Goal: Information Seeking & Learning: Learn about a topic

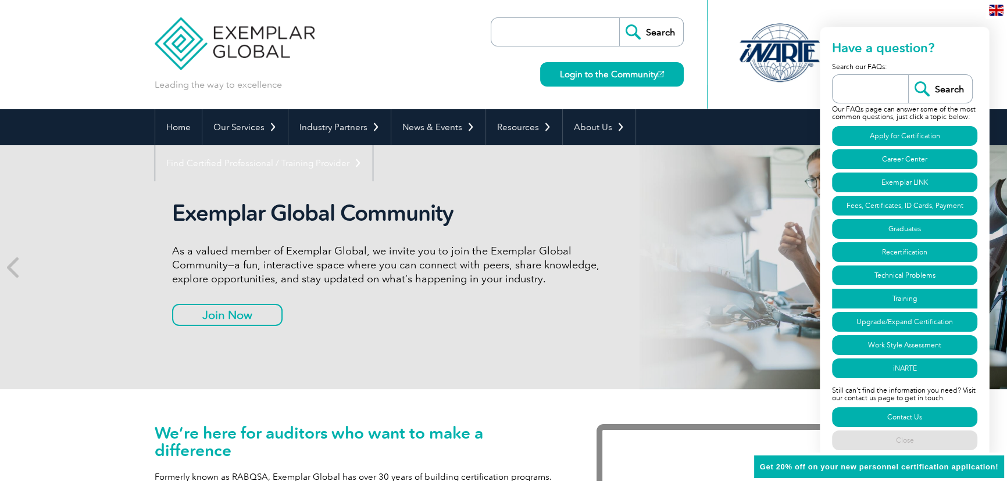
click at [923, 295] on link "Training" at bounding box center [904, 299] width 145 height 20
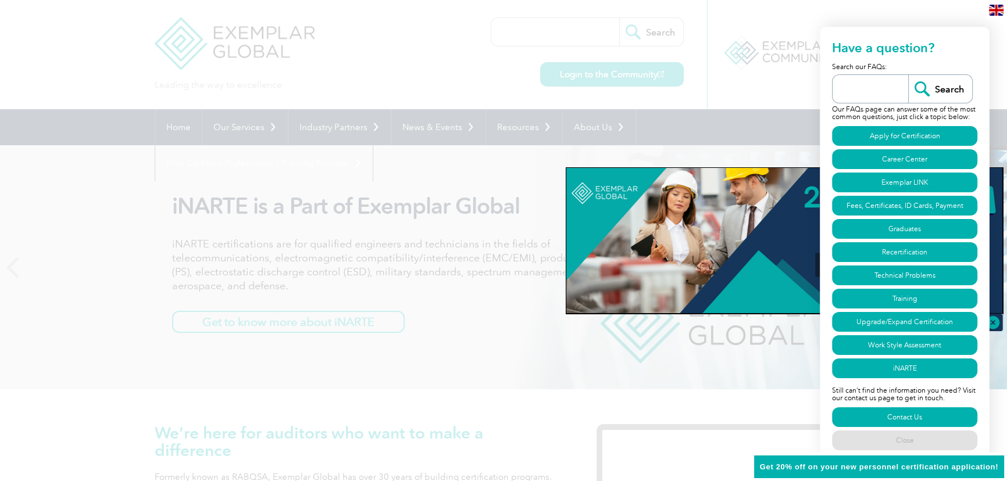
click at [707, 141] on div at bounding box center [503, 240] width 1007 height 481
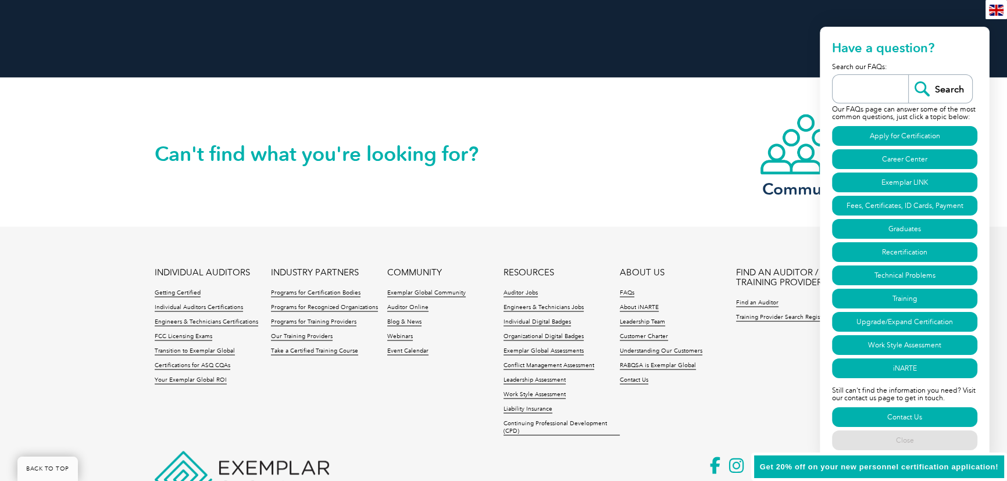
scroll to position [2702, 0]
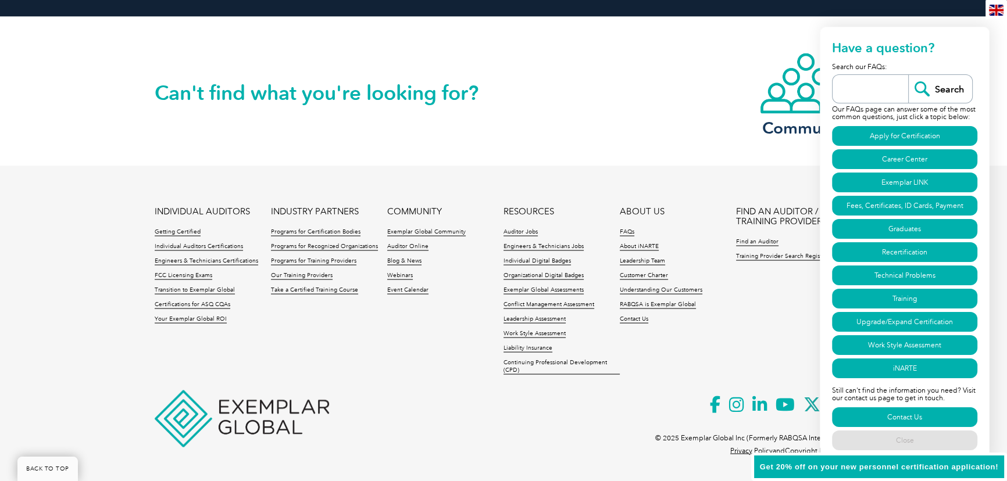
click at [681, 151] on div "Can't find what you're looking for? Community" at bounding box center [503, 91] width 697 height 149
click at [901, 445] on link "Close" at bounding box center [904, 441] width 145 height 20
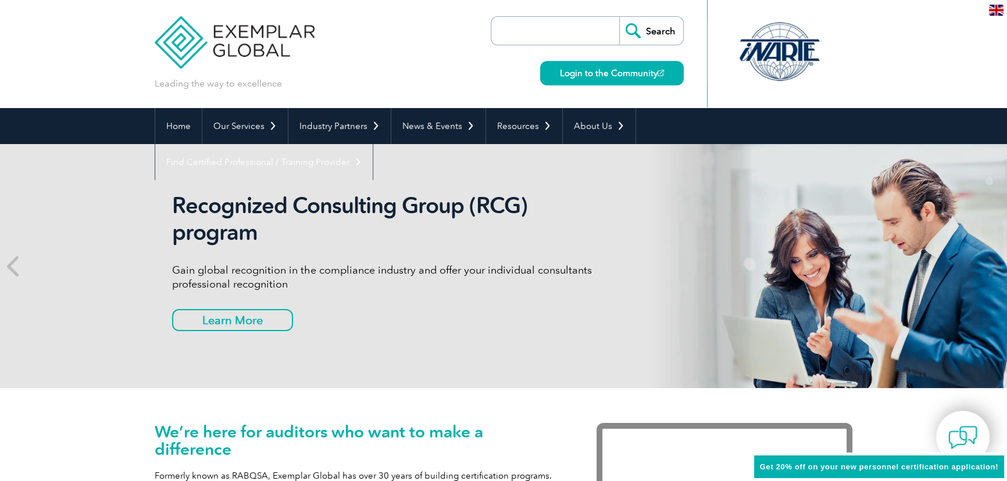
scroll to position [0, 0]
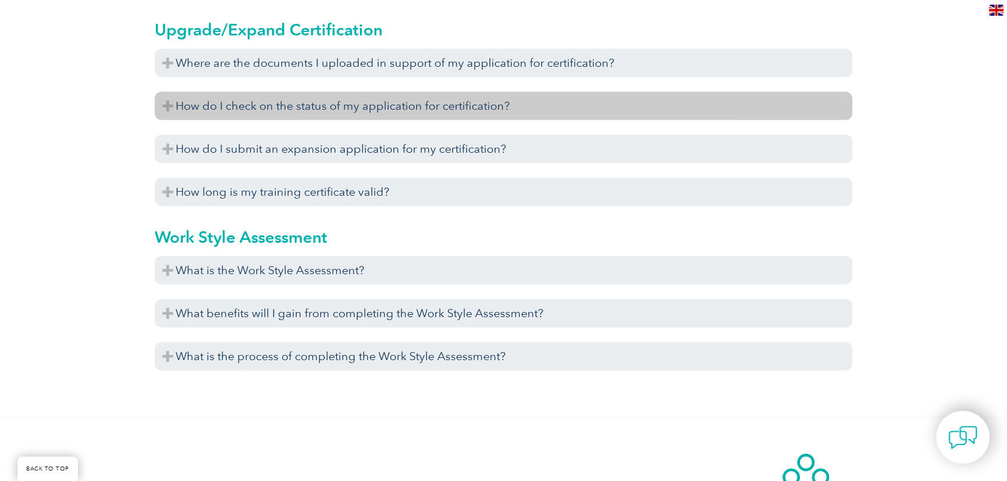
scroll to position [4269, 0]
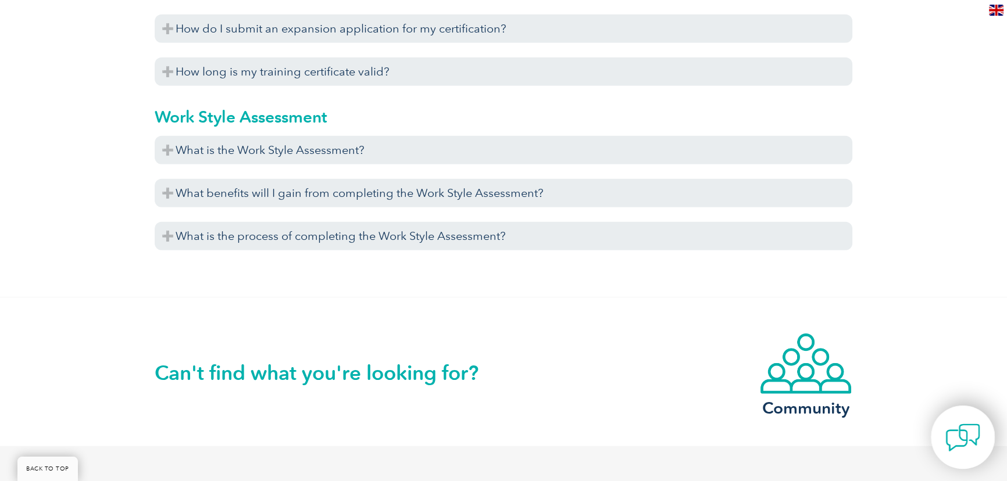
click at [950, 445] on img at bounding box center [962, 437] width 35 height 35
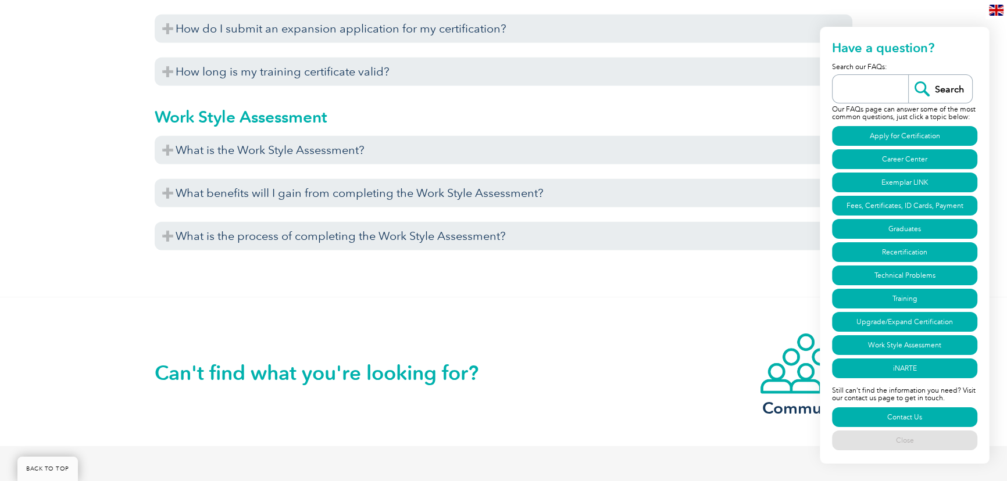
click at [638, 348] on div "Can't find what you're looking for? Community" at bounding box center [503, 372] width 697 height 149
